Goal: Task Accomplishment & Management: Manage account settings

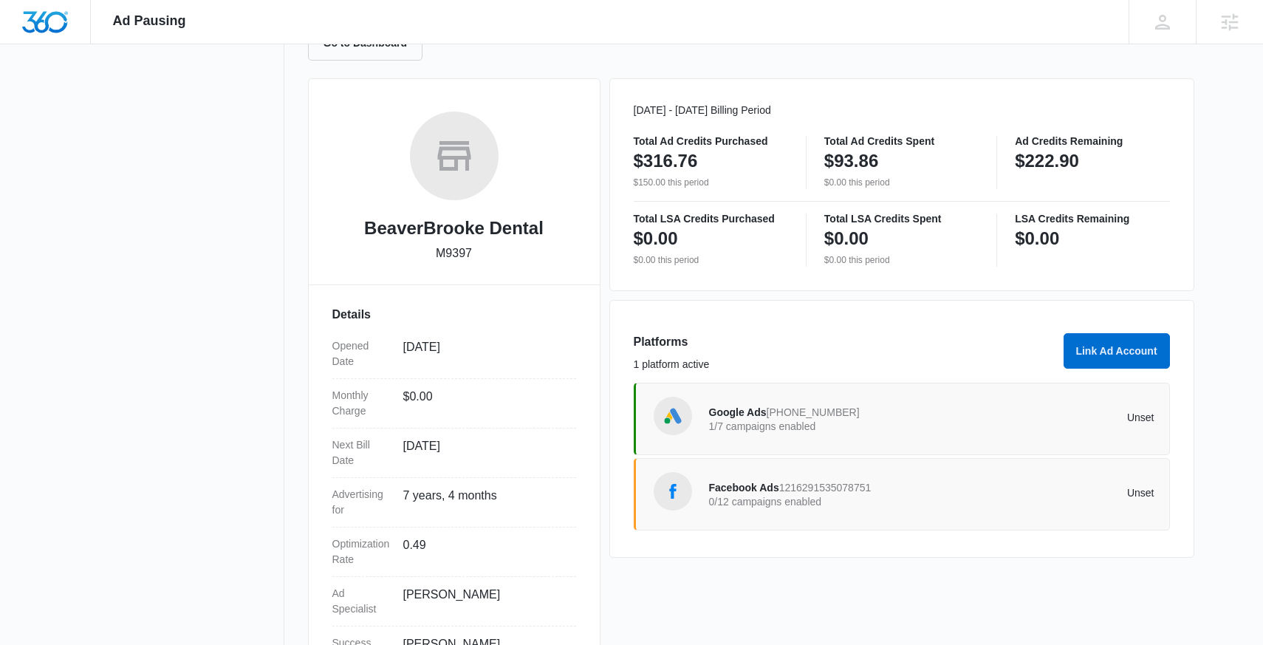
scroll to position [244, 0]
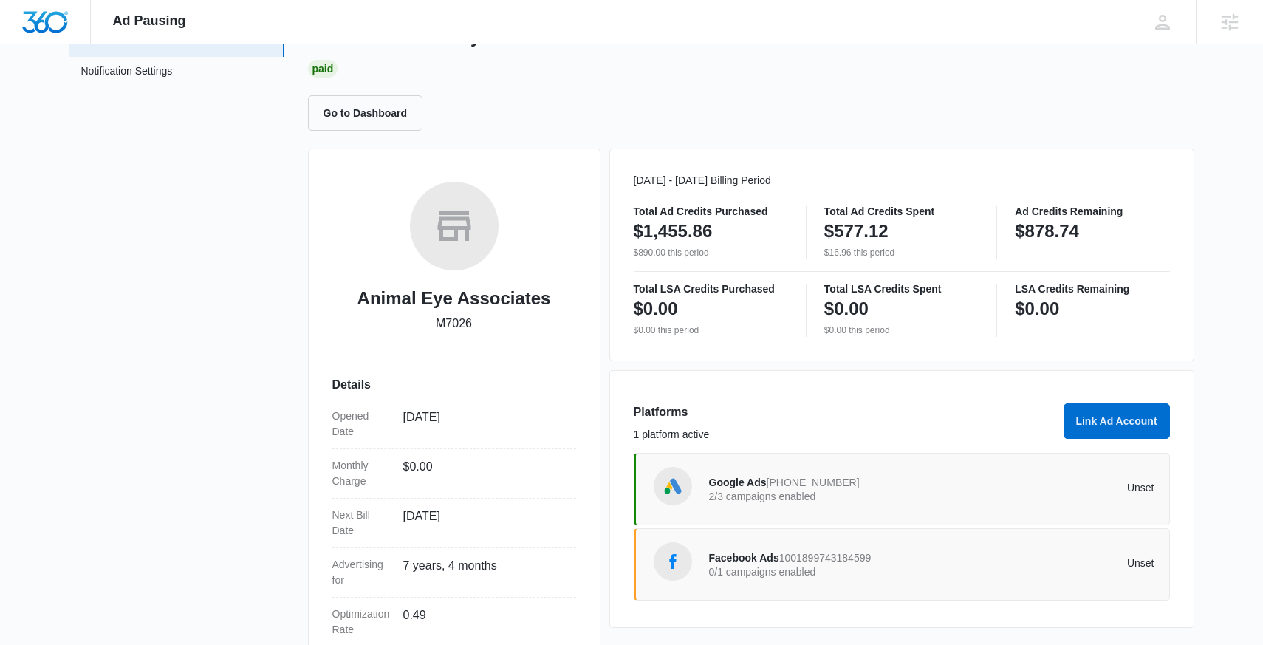
scroll to position [47, 0]
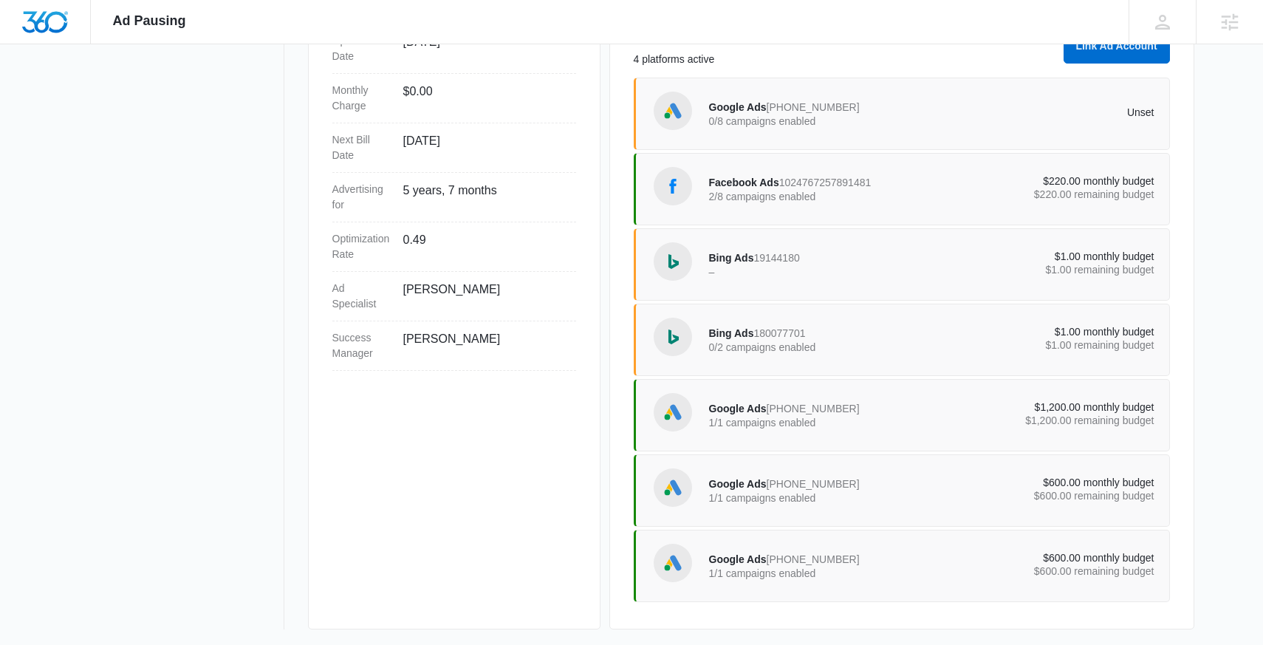
scroll to position [478, 0]
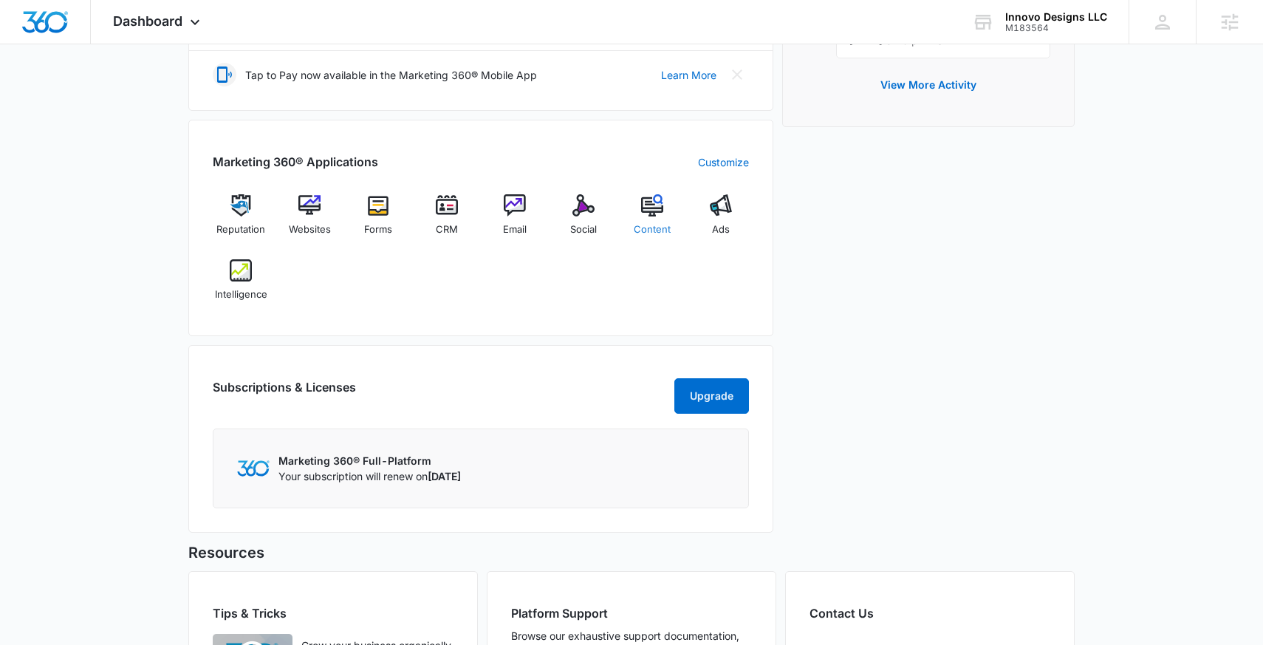
scroll to position [554, 0]
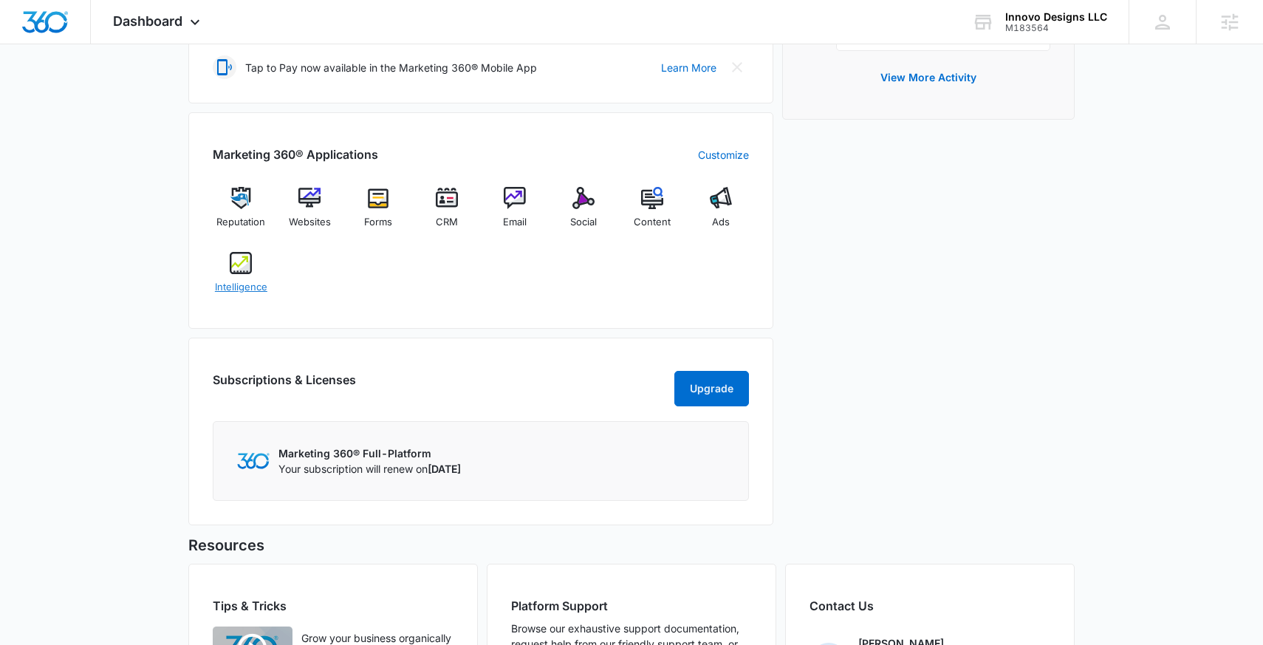
click at [236, 270] on img at bounding box center [241, 263] width 22 height 22
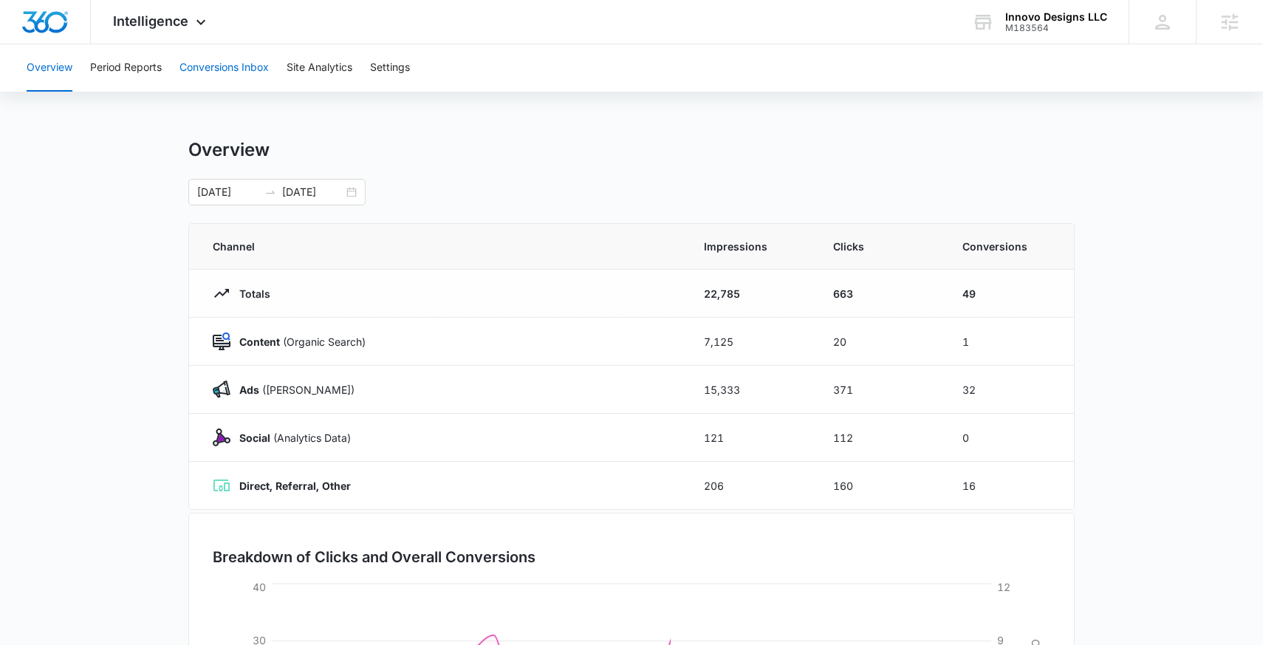
click at [240, 70] on button "Conversions Inbox" at bounding box center [223, 67] width 89 height 47
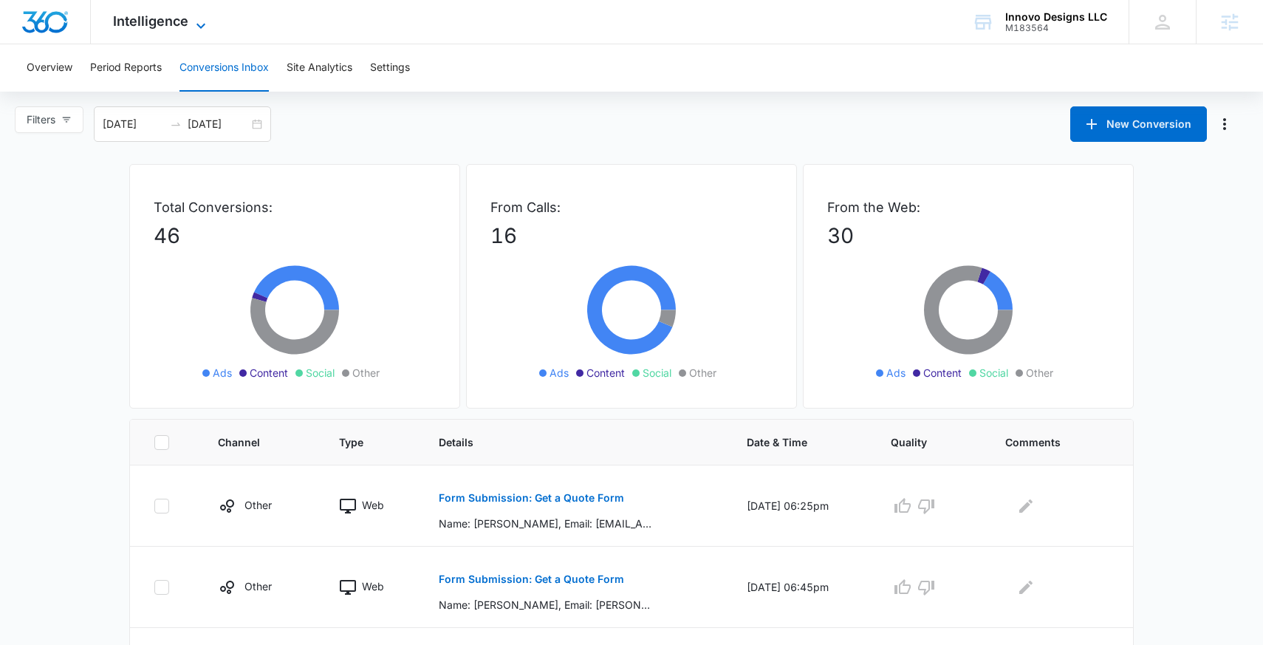
click at [186, 22] on span "Intelligence" at bounding box center [150, 21] width 75 height 16
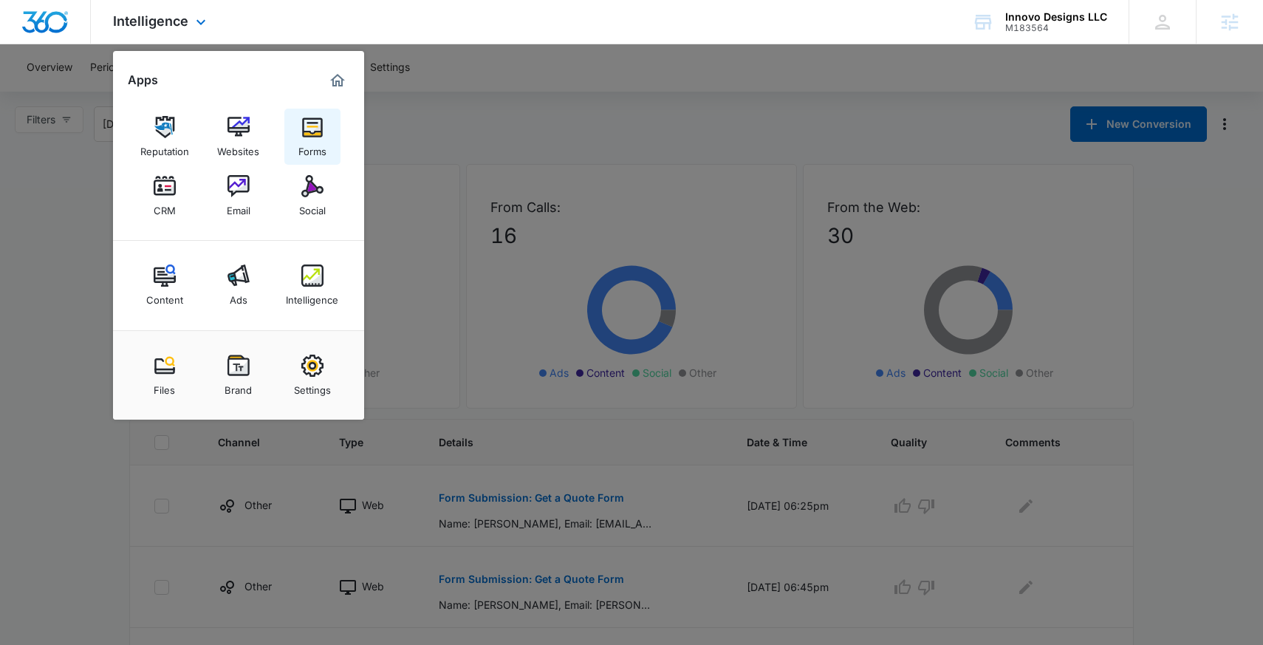
click at [313, 134] on img at bounding box center [312, 127] width 22 height 22
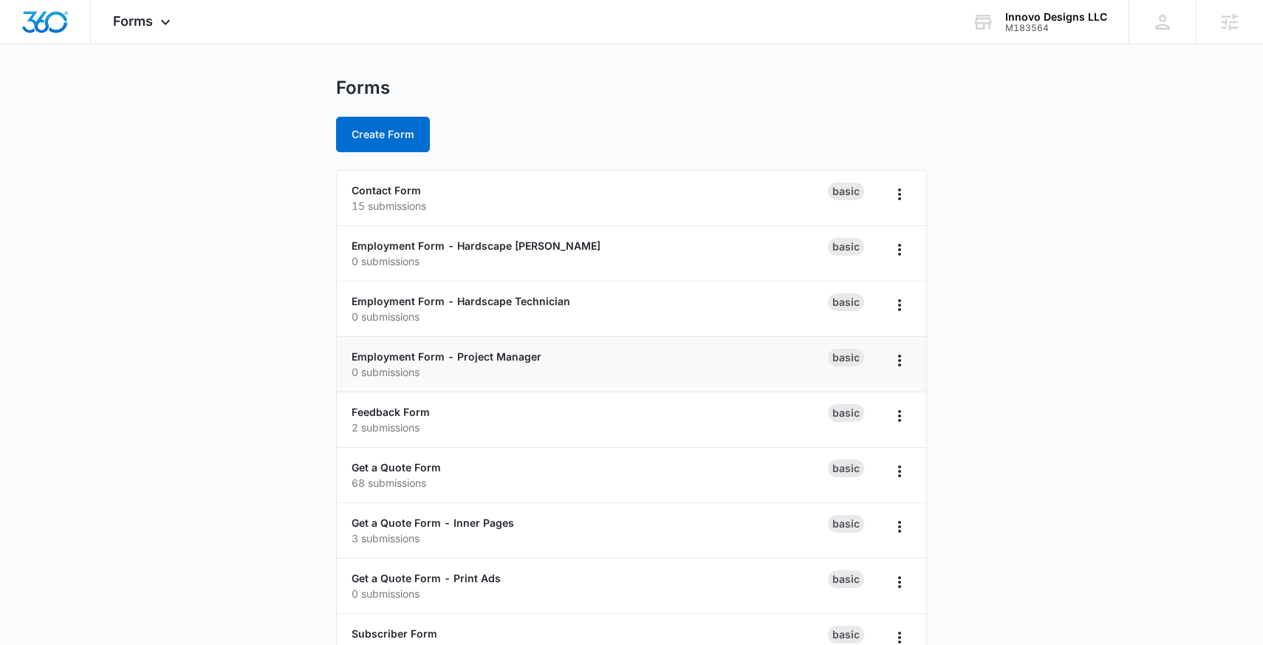
scroll to position [57, 0]
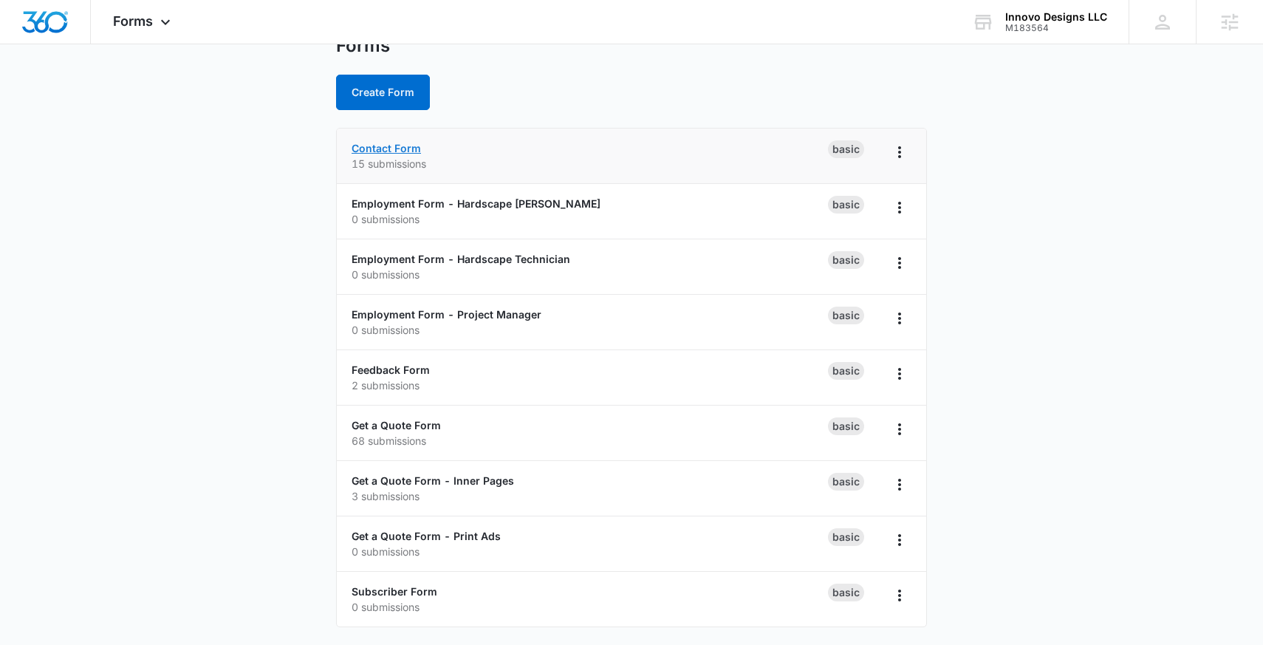
click at [381, 147] on link "Contact Form" at bounding box center [385, 148] width 69 height 13
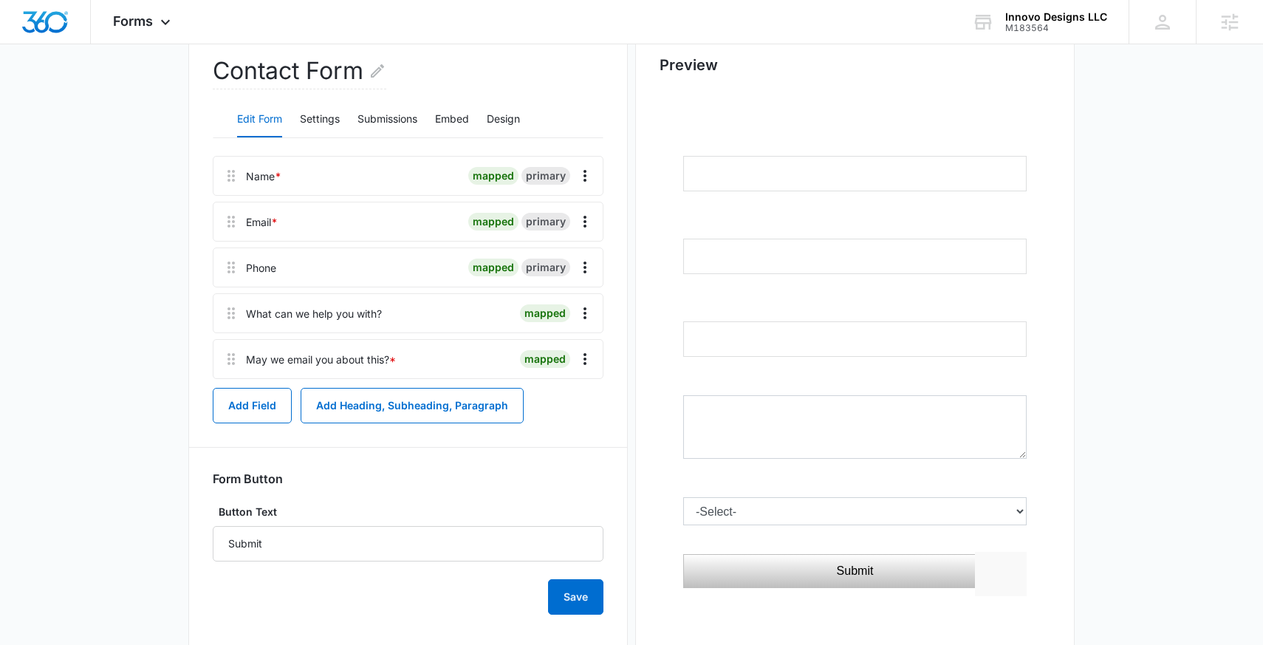
scroll to position [193, 0]
click at [322, 118] on button "Settings" at bounding box center [320, 120] width 40 height 35
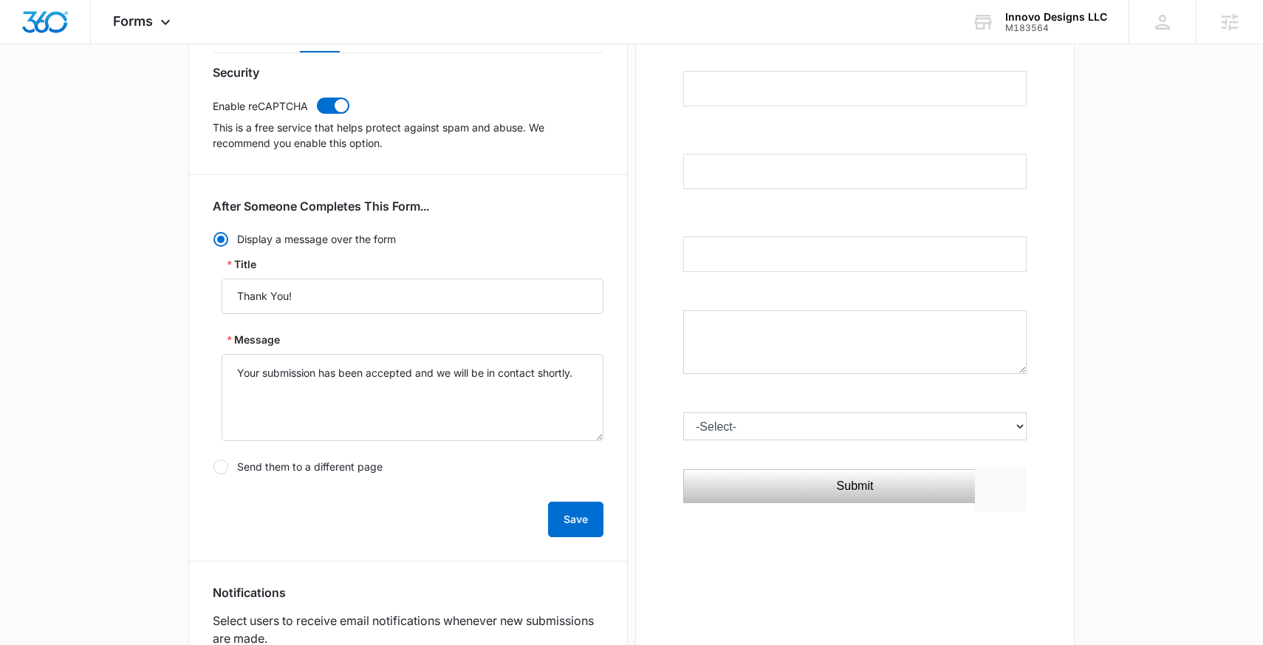
scroll to position [266, 0]
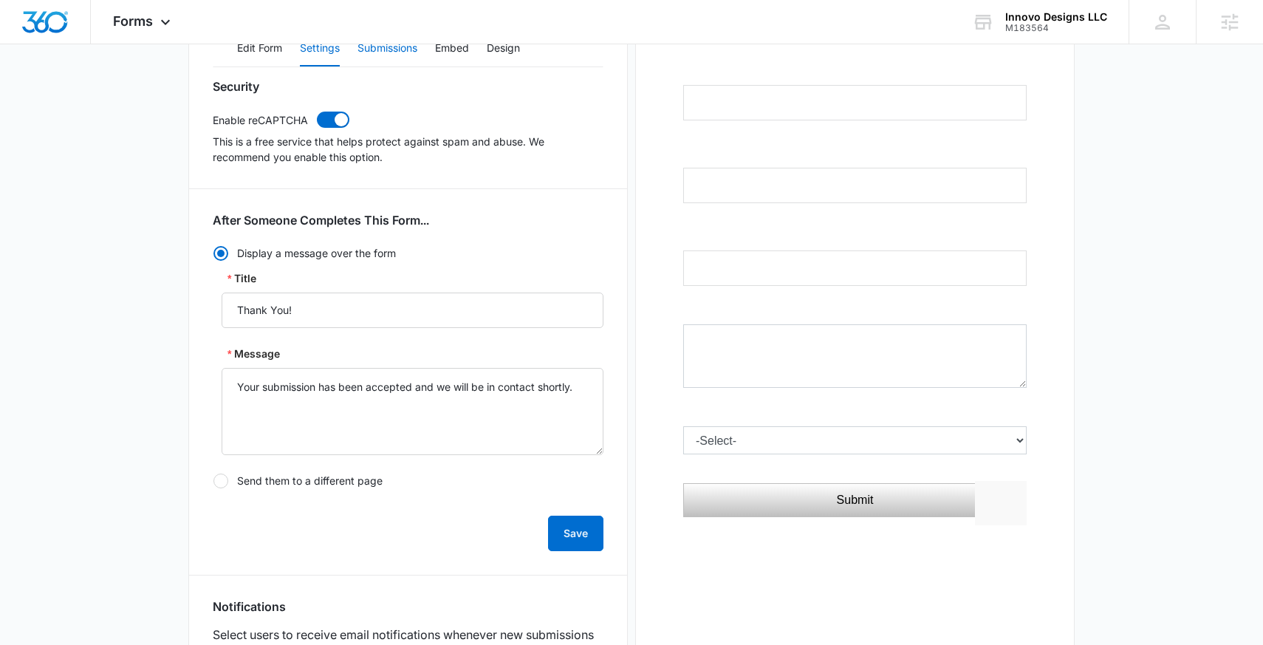
click at [391, 53] on button "Submissions" at bounding box center [387, 48] width 60 height 35
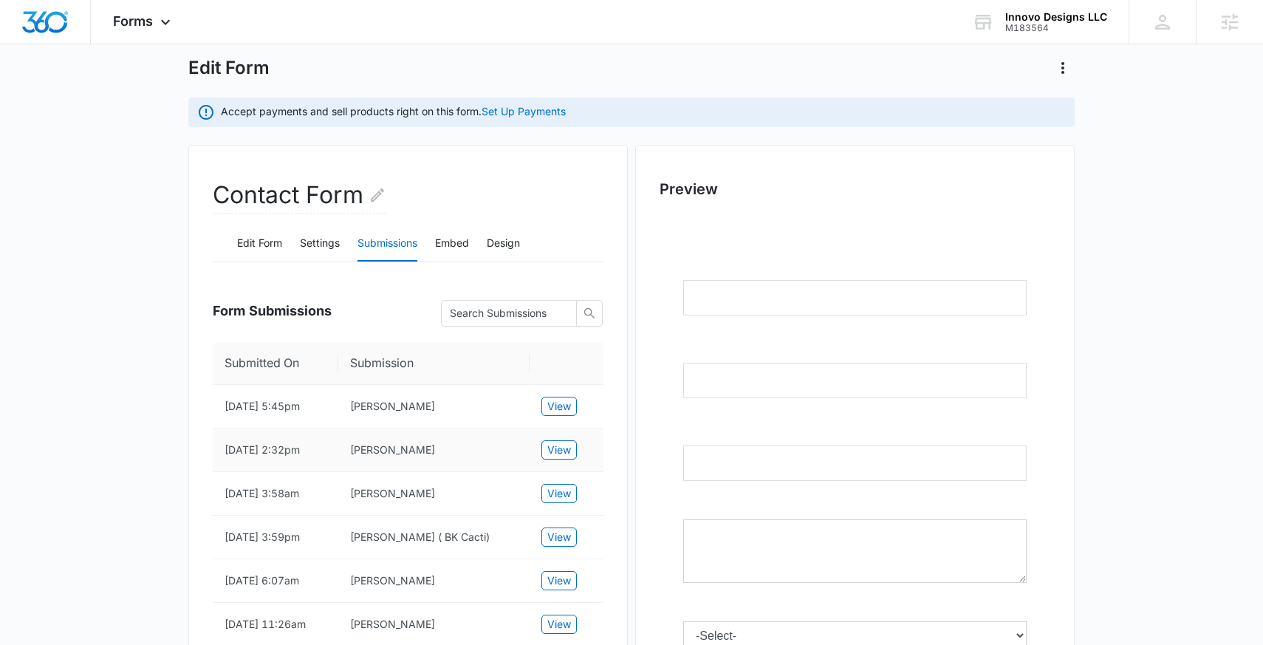
scroll to position [54, 0]
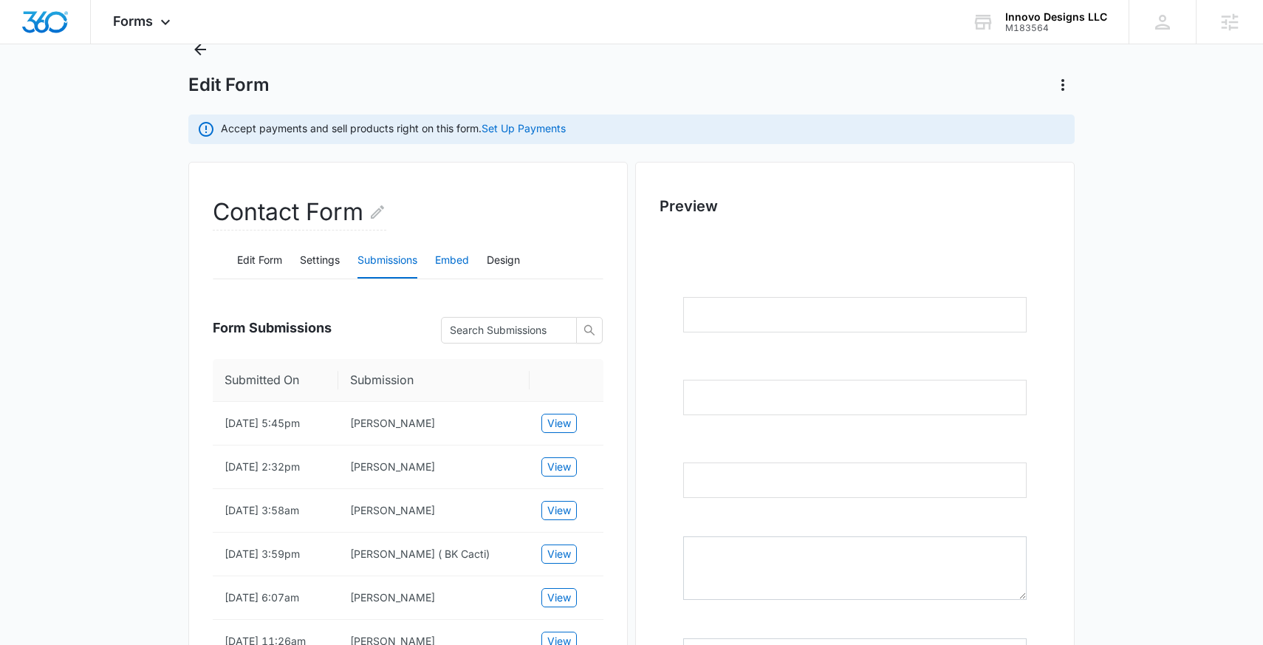
click at [462, 259] on button "Embed" at bounding box center [452, 260] width 34 height 35
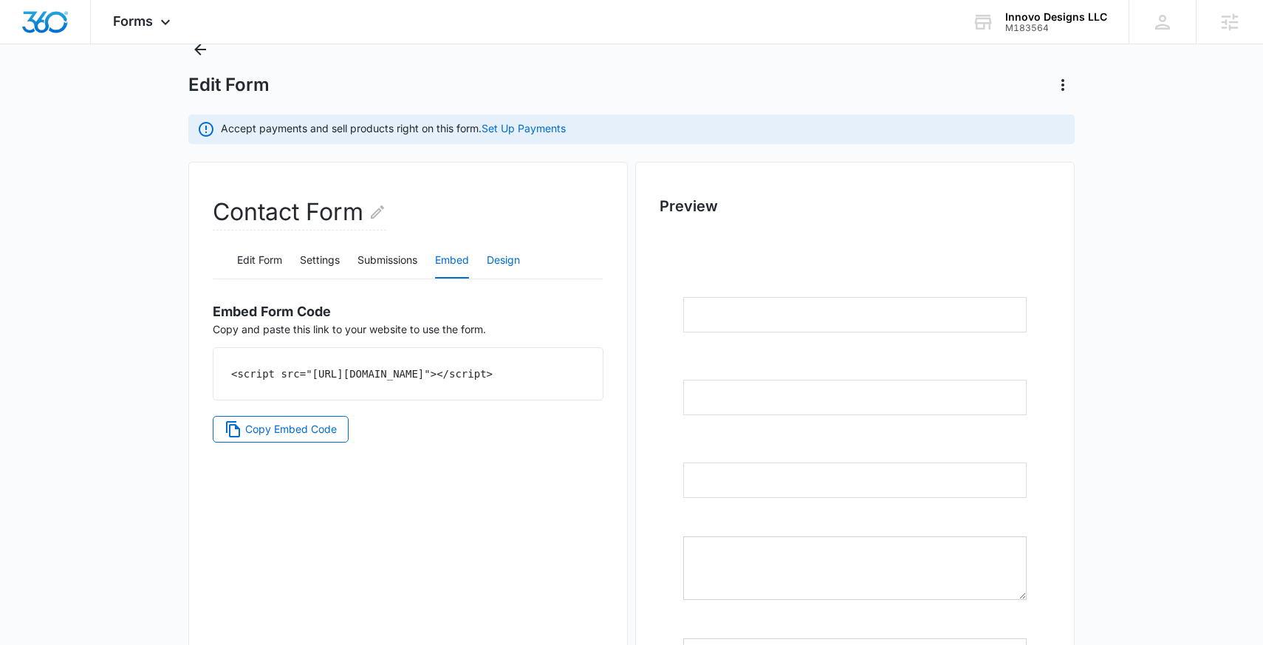
click at [511, 258] on button "Design" at bounding box center [503, 260] width 33 height 35
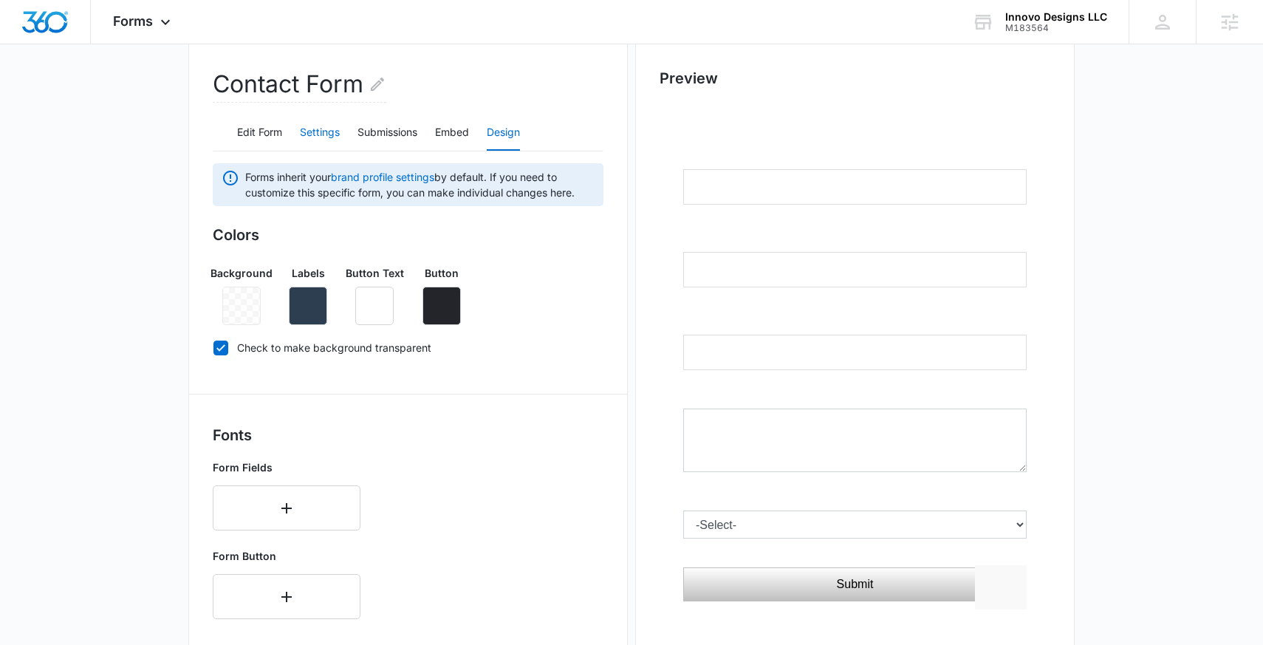
scroll to position [139, 0]
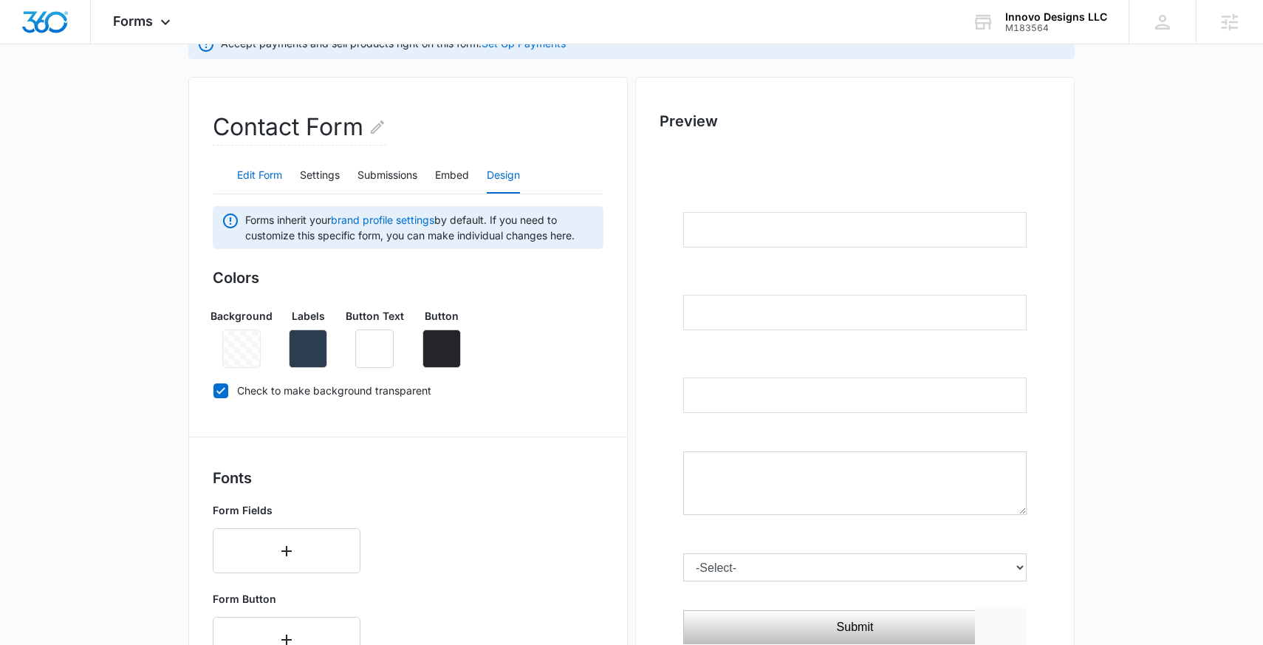
click at [261, 173] on button "Edit Form" at bounding box center [259, 175] width 45 height 35
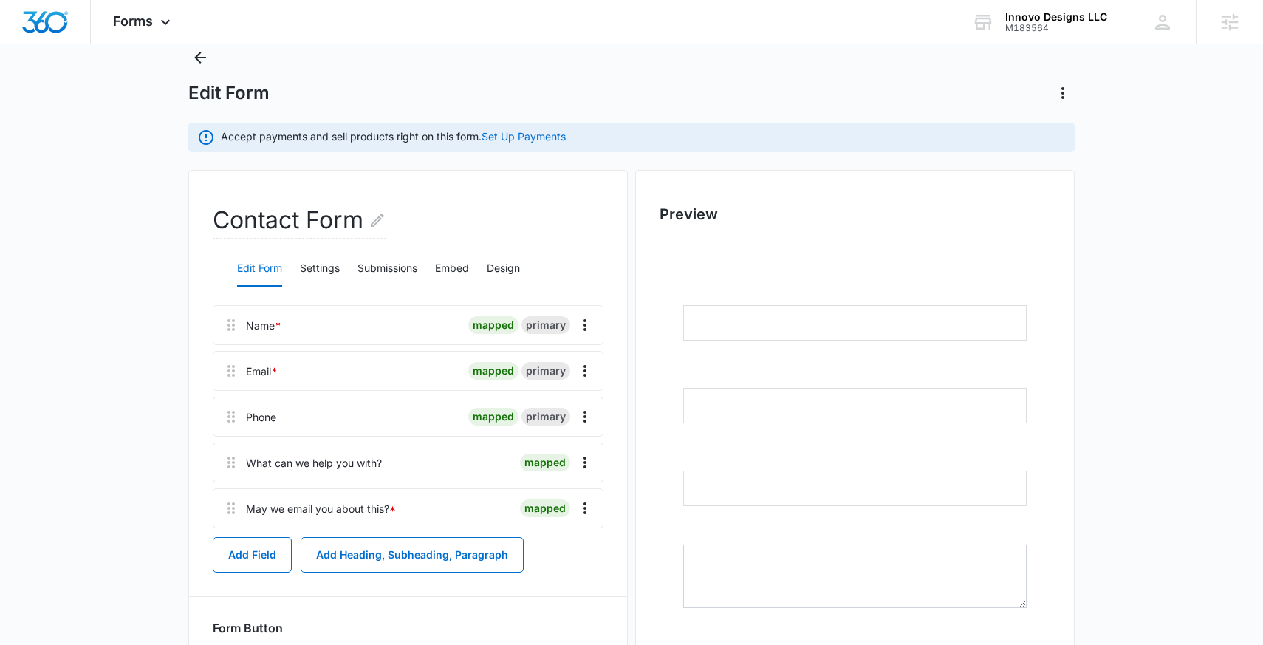
scroll to position [44, 0]
click at [203, 58] on icon "Back" at bounding box center [200, 60] width 18 height 18
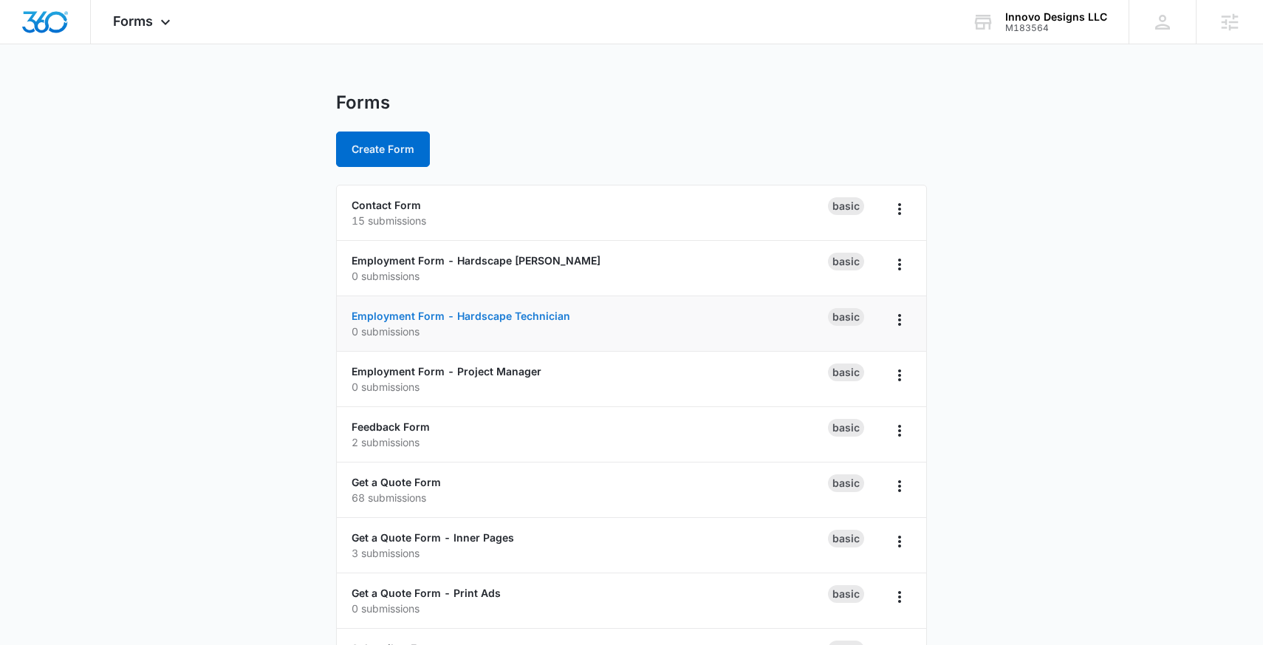
scroll to position [57, 0]
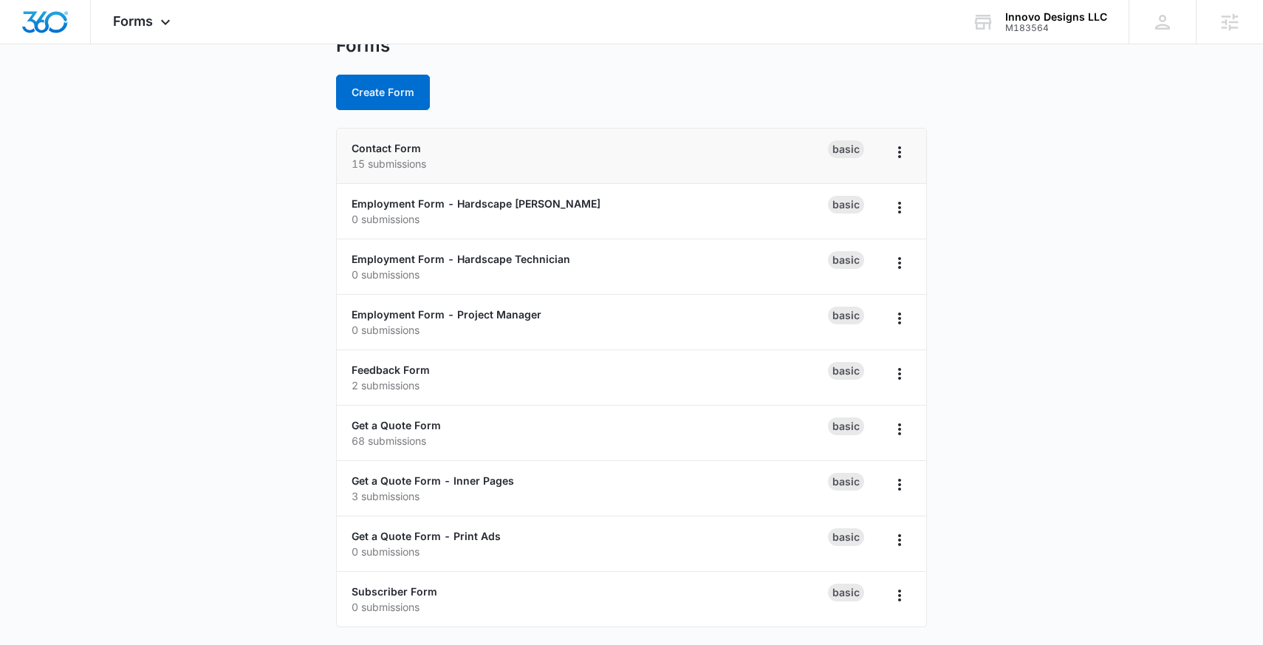
click at [389, 156] on p "15 submissions" at bounding box center [589, 164] width 476 height 16
click at [389, 152] on link "Contact Form" at bounding box center [385, 148] width 69 height 13
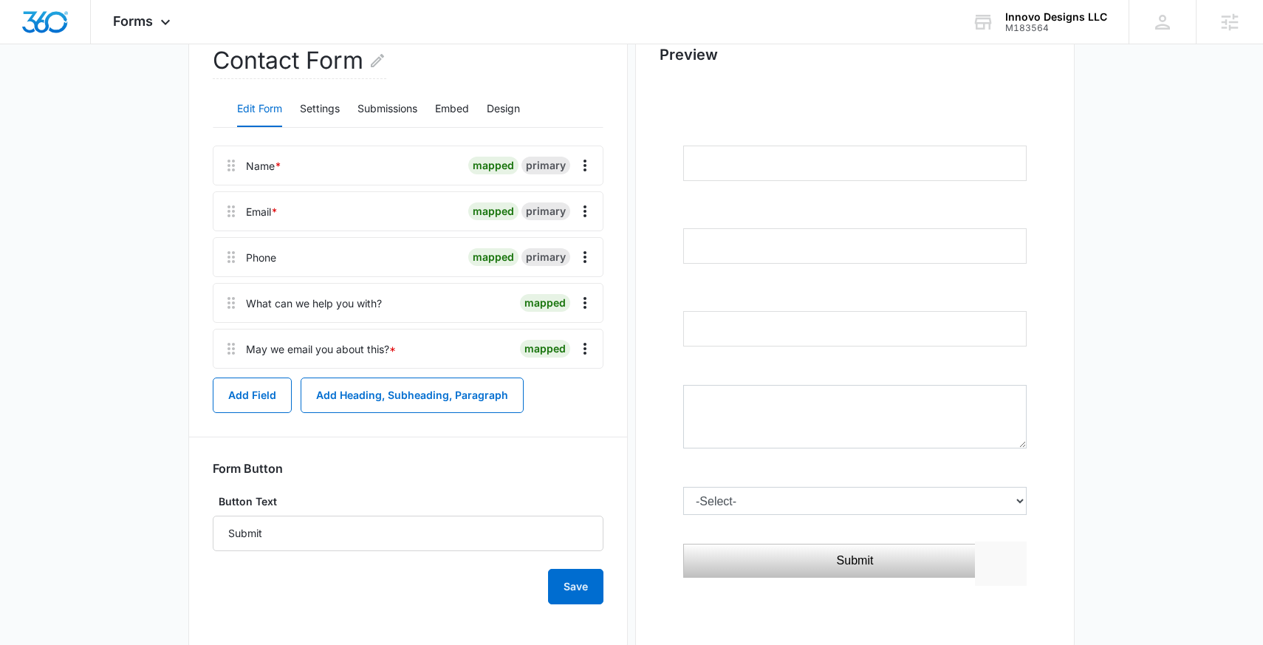
scroll to position [238, 0]
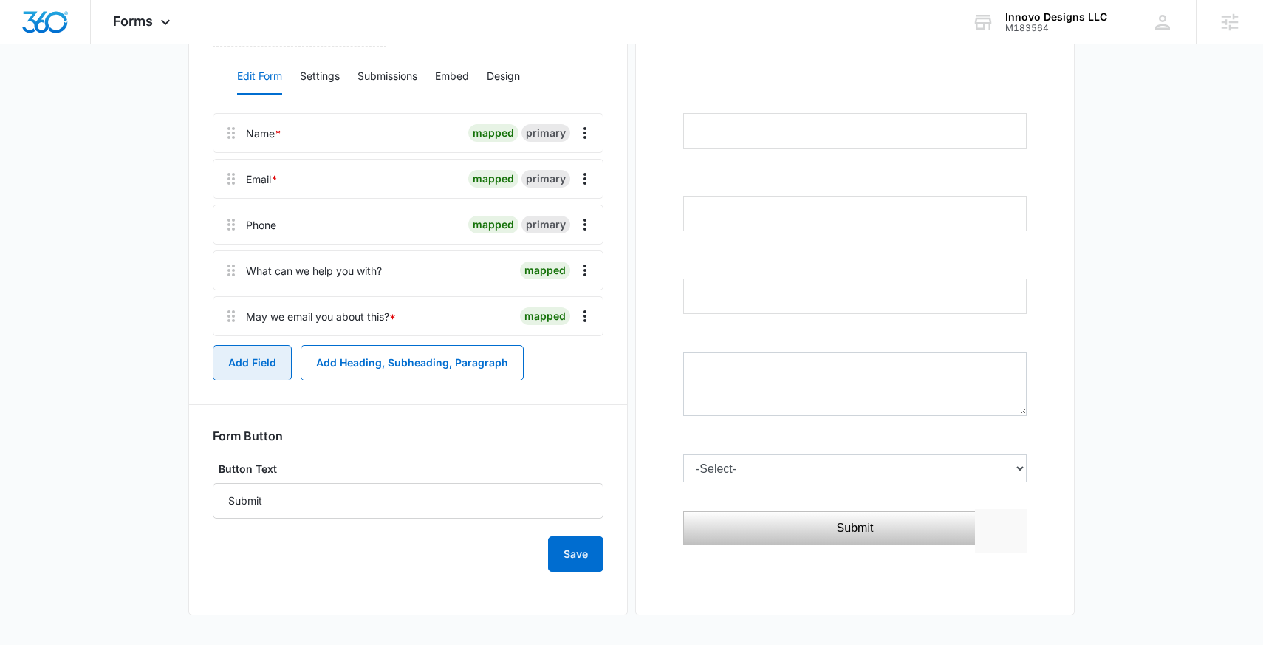
click at [261, 366] on button "Add Field" at bounding box center [252, 362] width 79 height 35
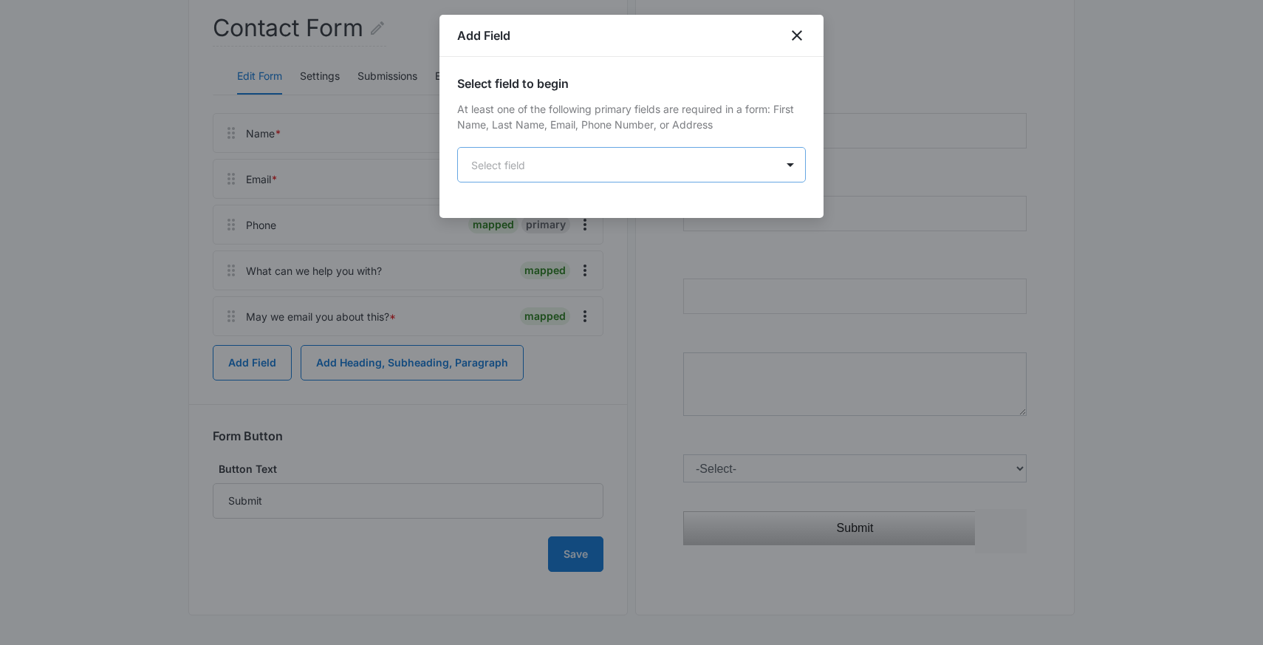
click at [594, 171] on body "Forms Apps Reputation Websites Forms CRM Email Social Content Ads Intelligence …" at bounding box center [631, 203] width 1263 height 882
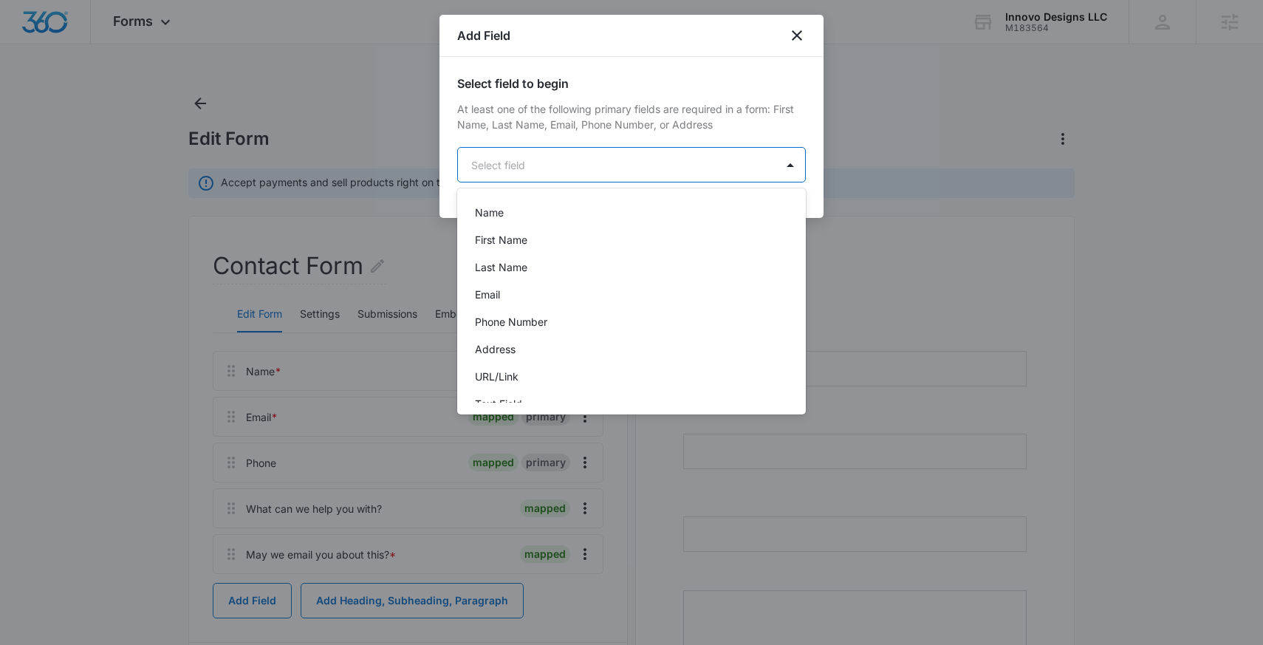
scroll to position [23, 0]
click at [795, 35] on div at bounding box center [631, 322] width 1263 height 645
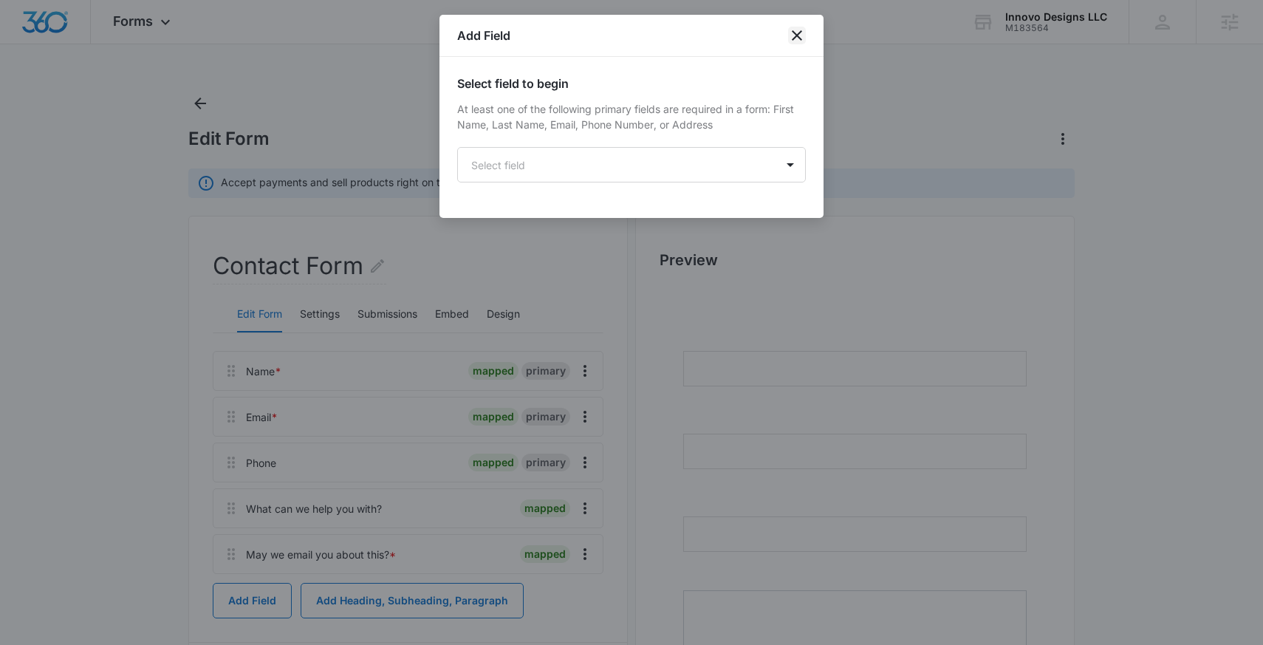
click at [797, 36] on icon "close" at bounding box center [797, 35] width 10 height 10
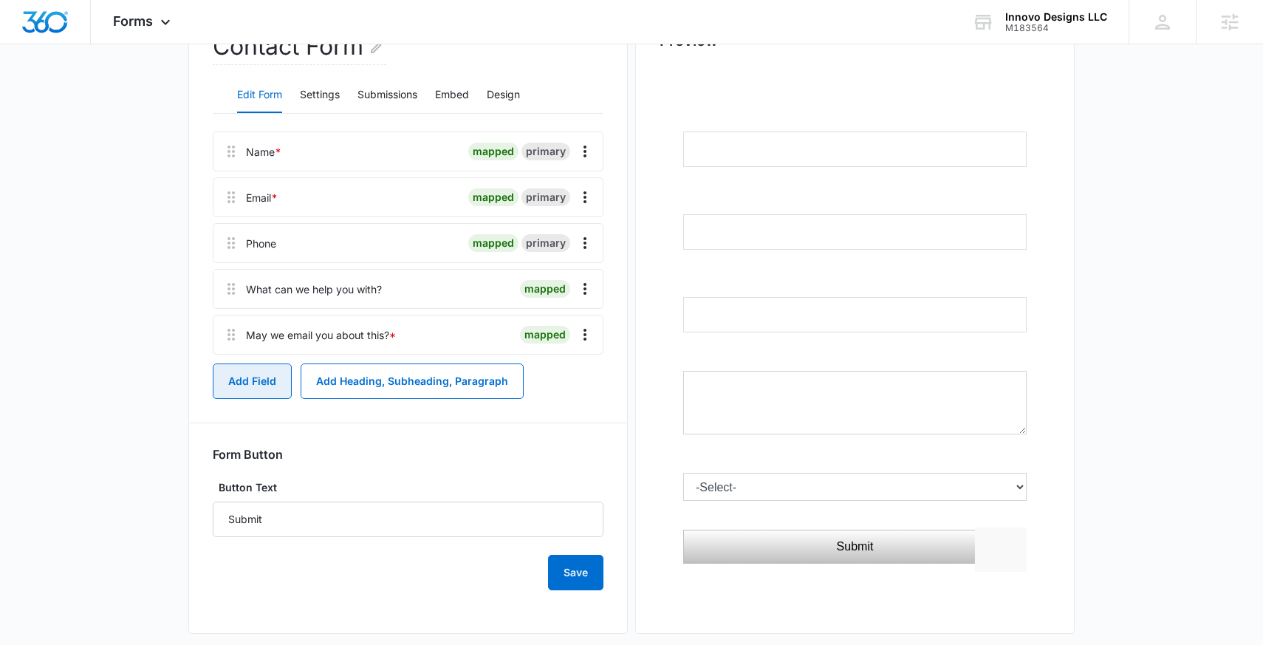
scroll to position [238, 0]
